Goal: Register for event/course

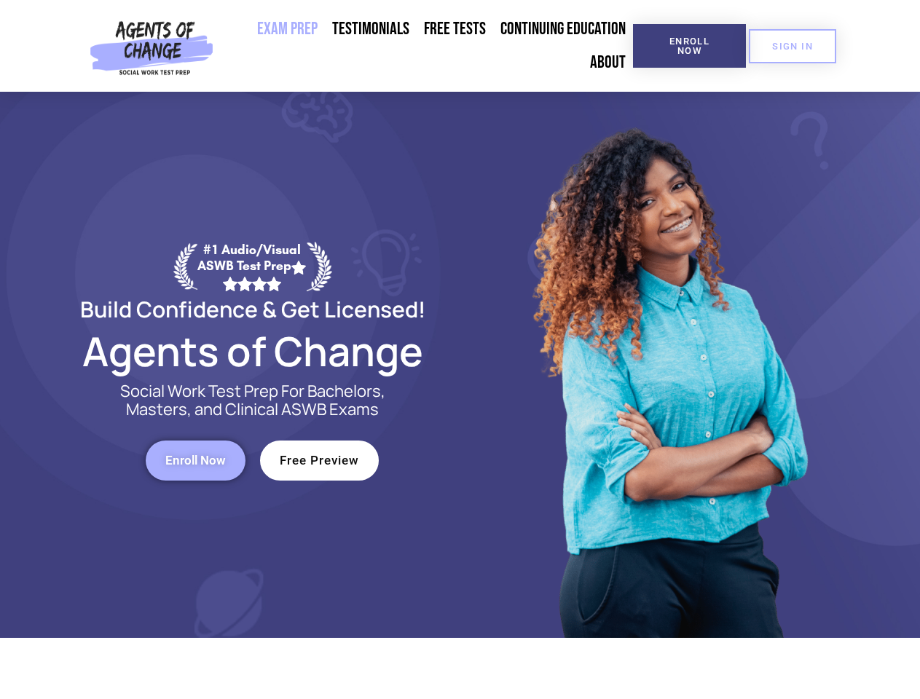
click at [460, 350] on div at bounding box center [667, 365] width 415 height 546
click at [689, 46] on span "Enroll Now" at bounding box center [689, 45] width 66 height 19
click at [793, 46] on span "SIGN IN" at bounding box center [792, 46] width 41 height 9
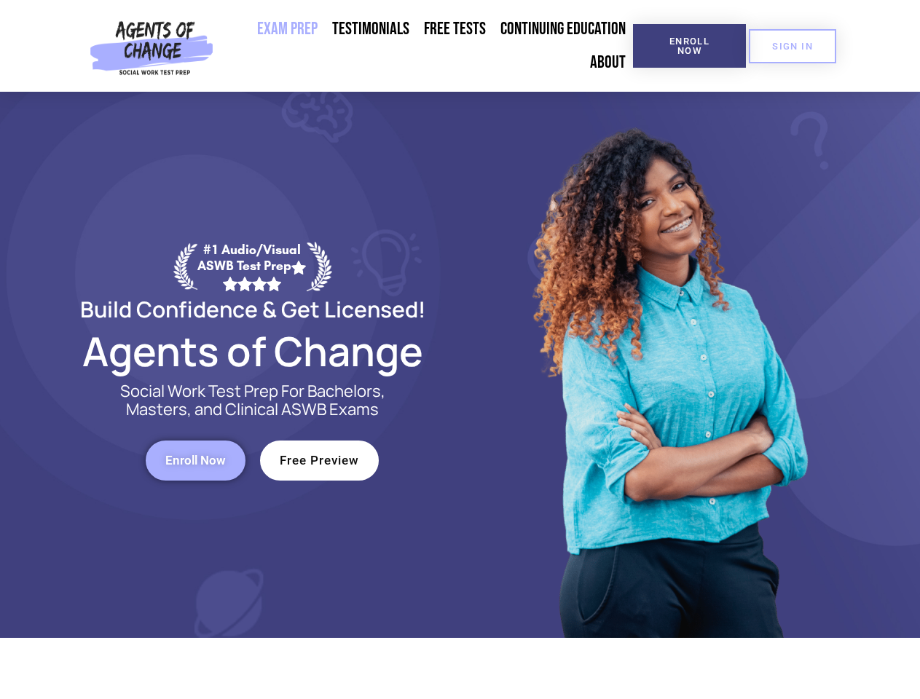
click at [195, 460] on span "Enroll Now" at bounding box center [195, 461] width 60 height 12
click at [319, 460] on span "Free Preview" at bounding box center [319, 461] width 79 height 12
